Goal: Task Accomplishment & Management: Use online tool/utility

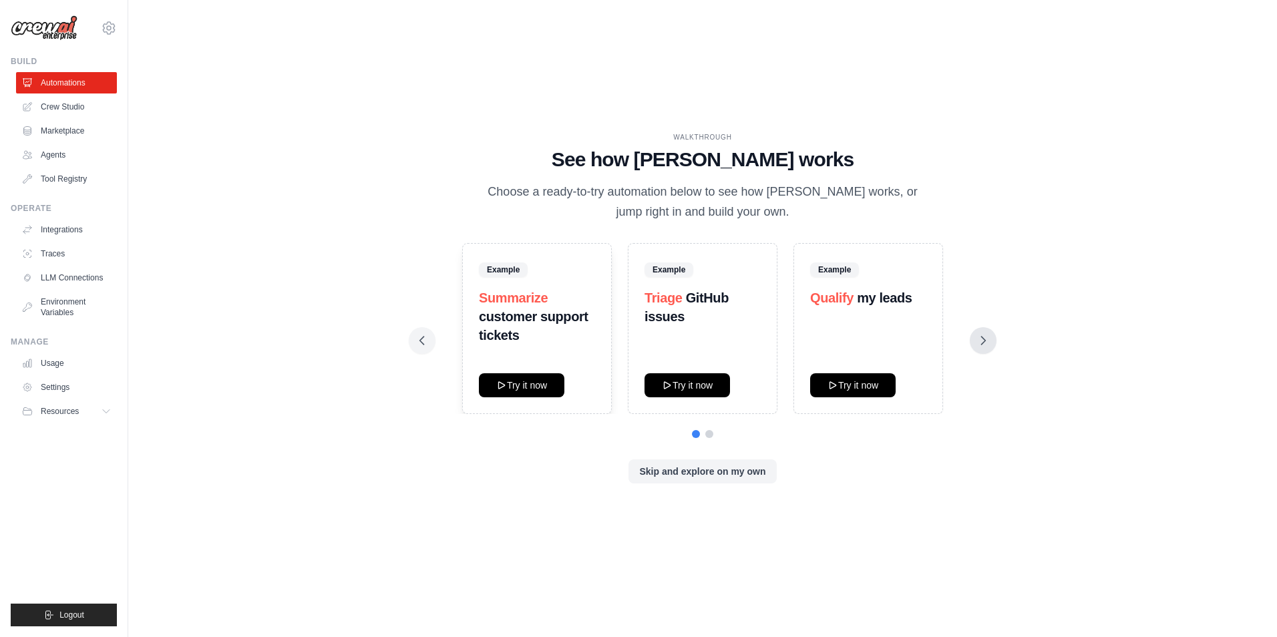
click at [980, 334] on icon at bounding box center [982, 340] width 13 height 13
click at [711, 475] on button "Skip and explore on my own" at bounding box center [702, 471] width 148 height 24
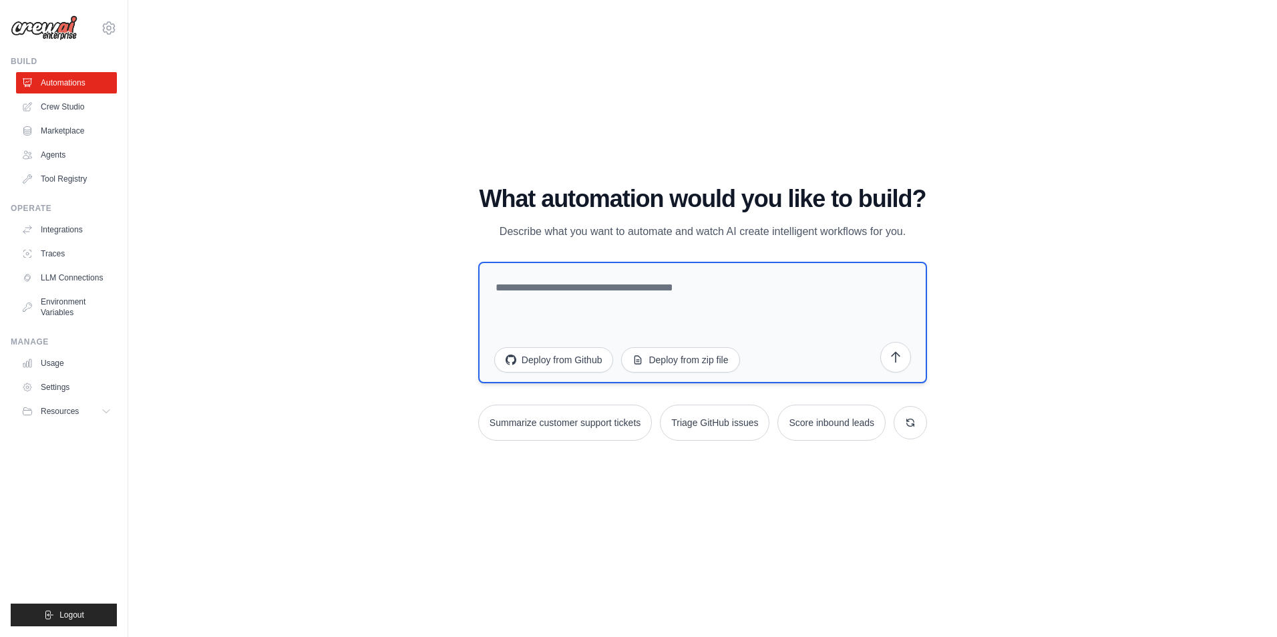
click at [555, 284] on textarea at bounding box center [702, 323] width 449 height 122
click at [48, 152] on link "Agents" at bounding box center [67, 154] width 101 height 21
